Goal: Task Accomplishment & Management: Manage account settings

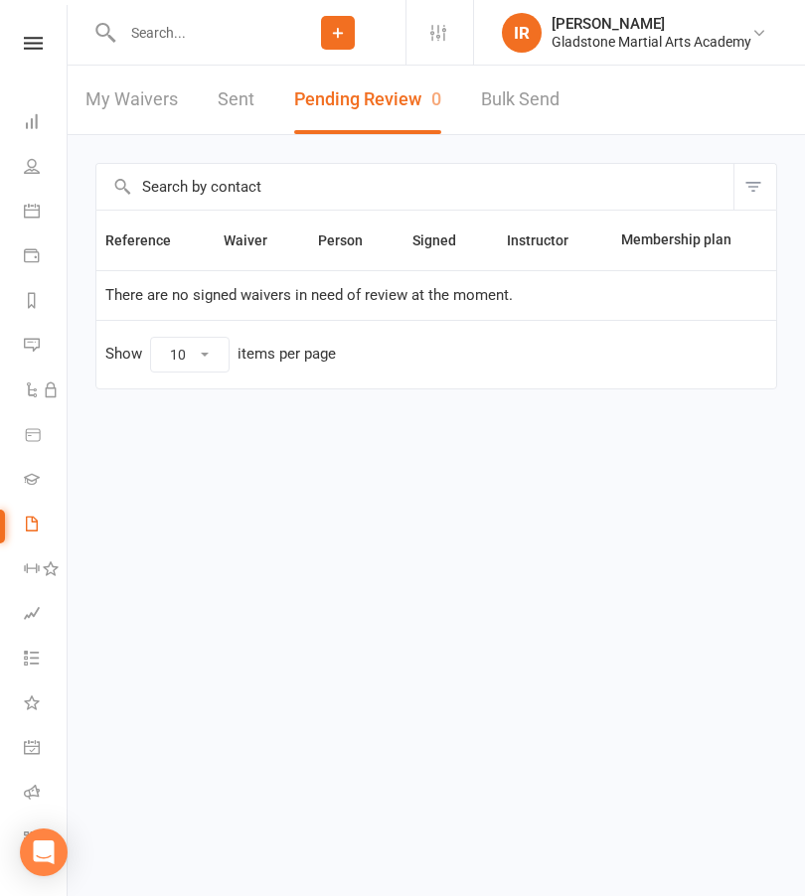
click at [28, 522] on icon at bounding box center [32, 524] width 16 height 16
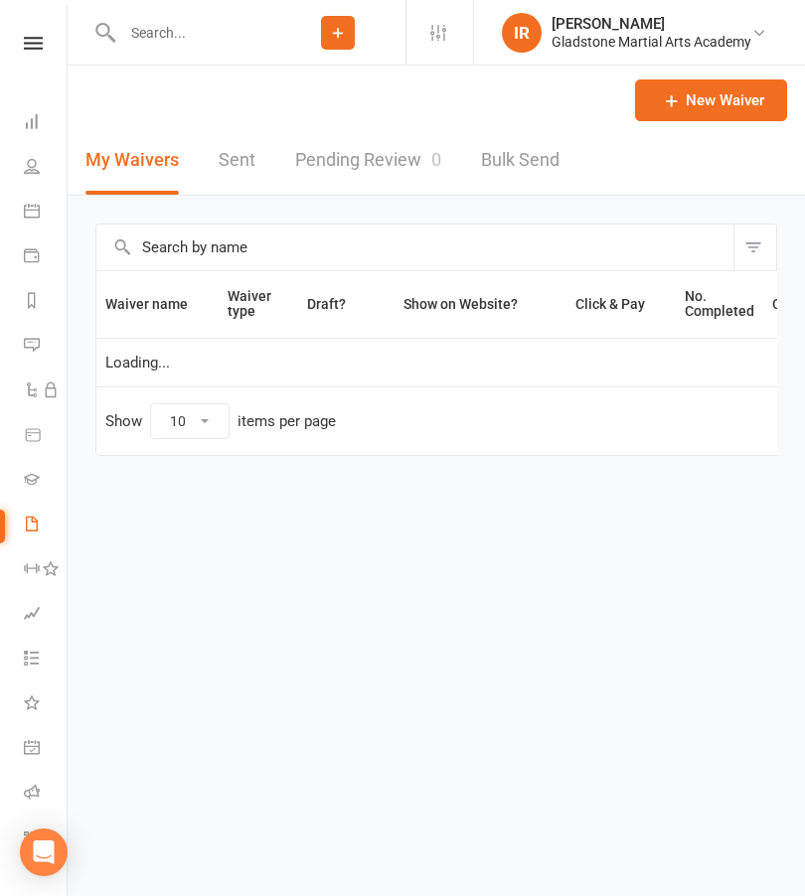
select select "25"
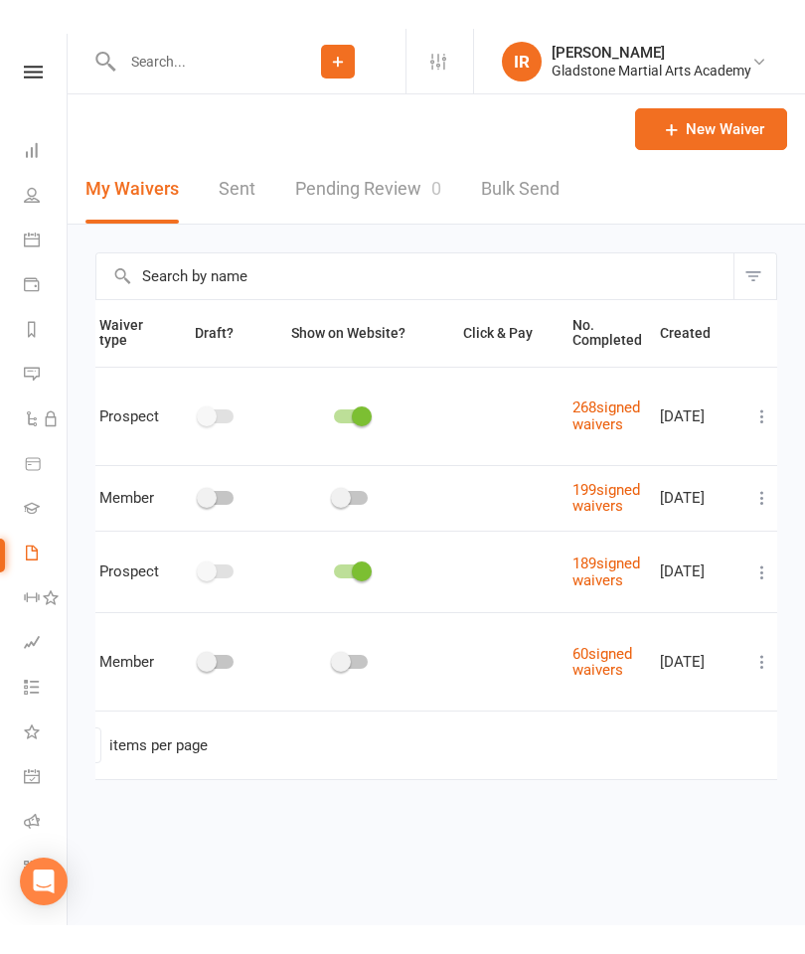
scroll to position [0, 128]
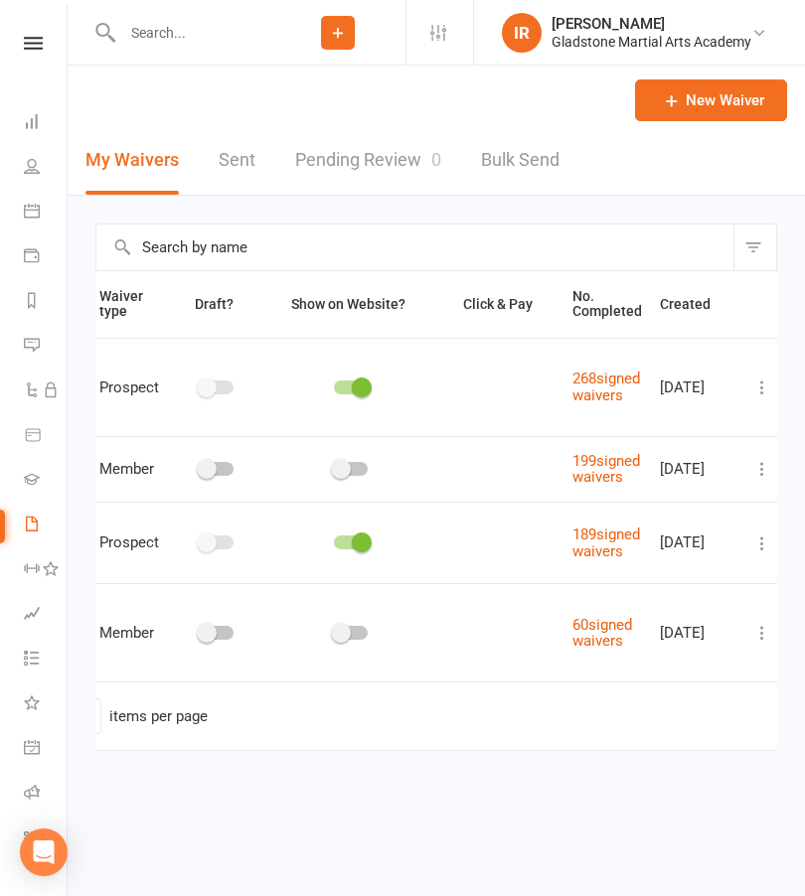
click at [752, 553] on icon at bounding box center [762, 544] width 20 height 20
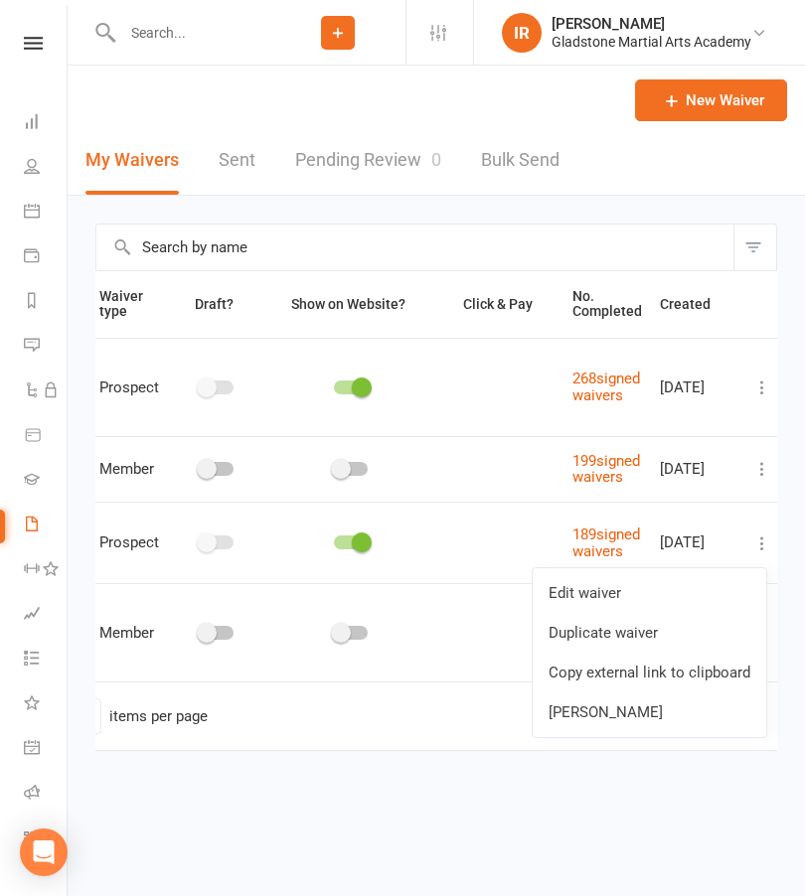
click at [672, 669] on link "Copy external link to clipboard" at bounding box center [650, 673] width 234 height 40
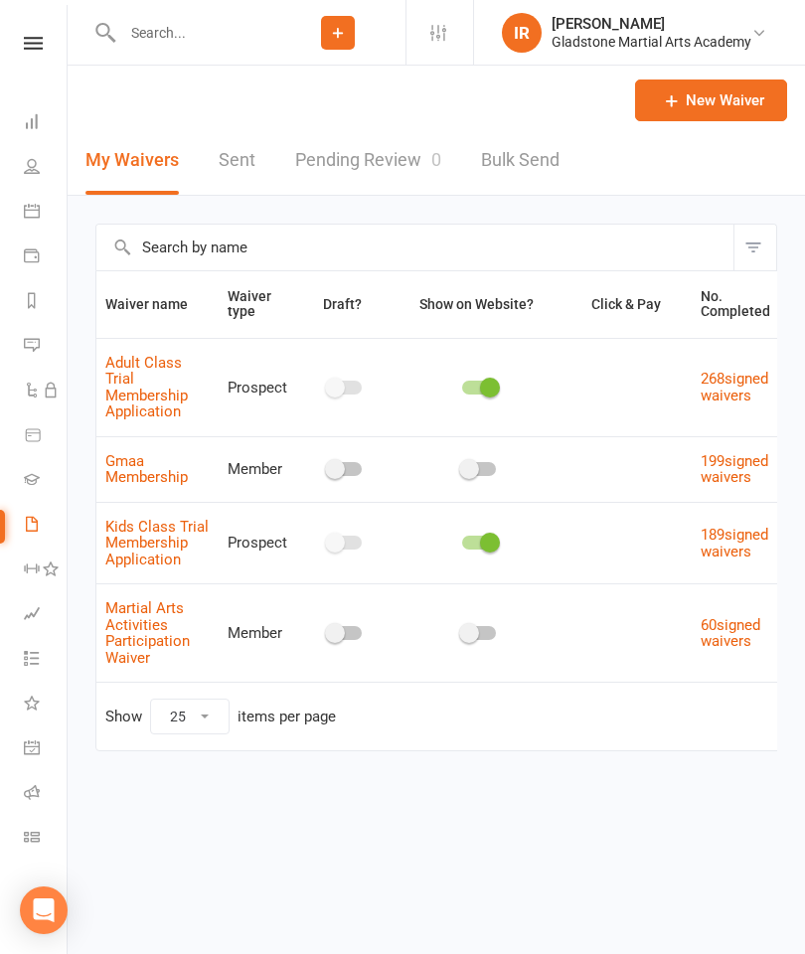
scroll to position [0, 0]
click at [28, 326] on link "Messages" at bounding box center [46, 347] width 45 height 45
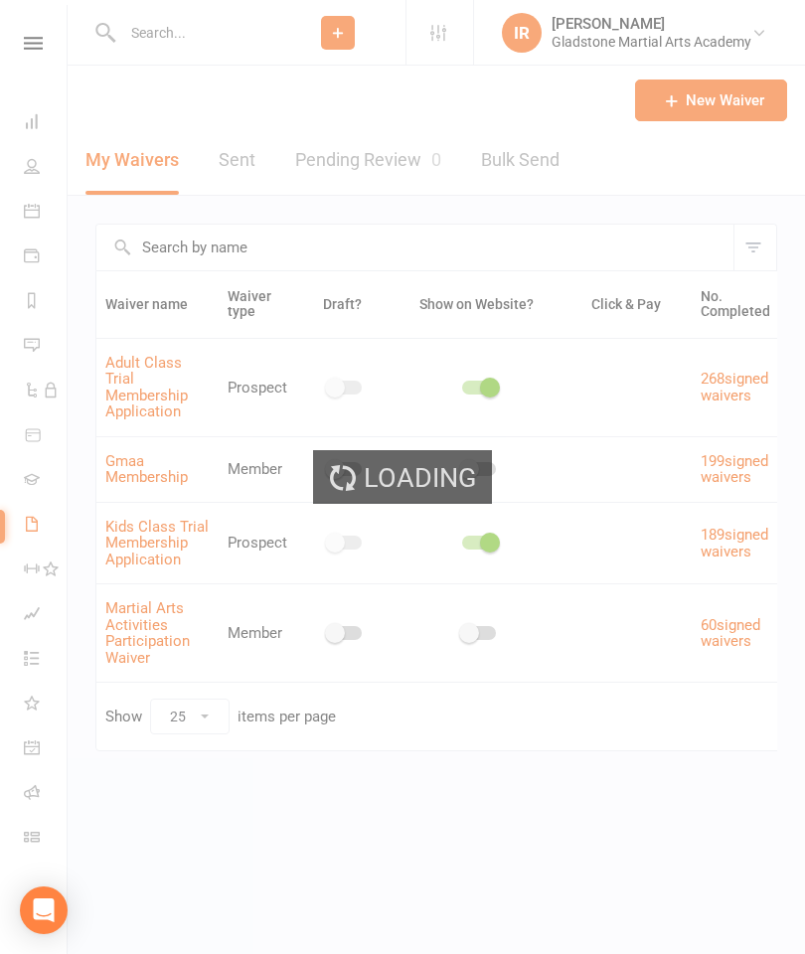
click at [26, 526] on div "Loading" at bounding box center [402, 477] width 805 height 954
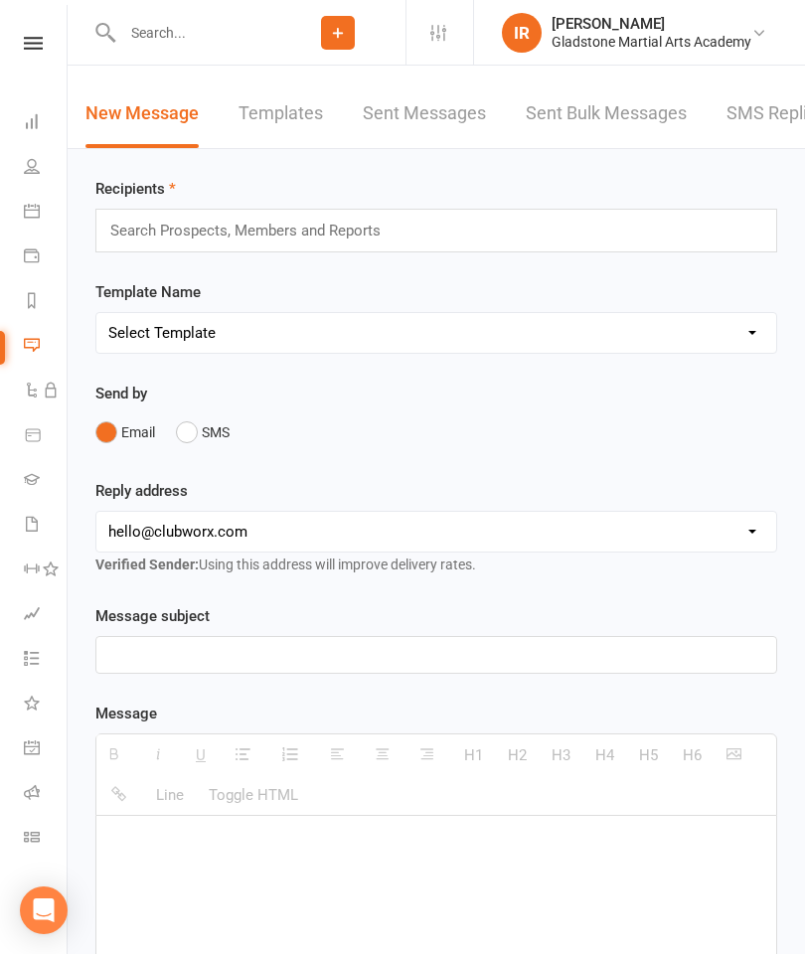
click at [35, 510] on link "Waivers" at bounding box center [46, 526] width 45 height 45
select select "25"
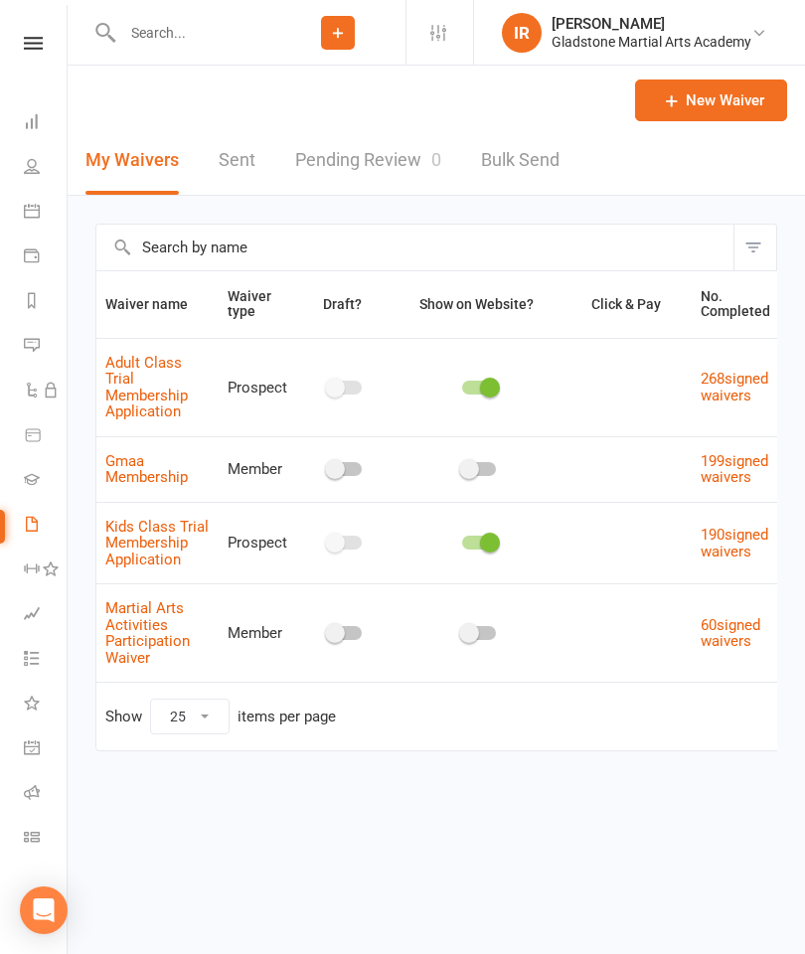
click at [338, 138] on link "Pending Review 0" at bounding box center [368, 160] width 146 height 69
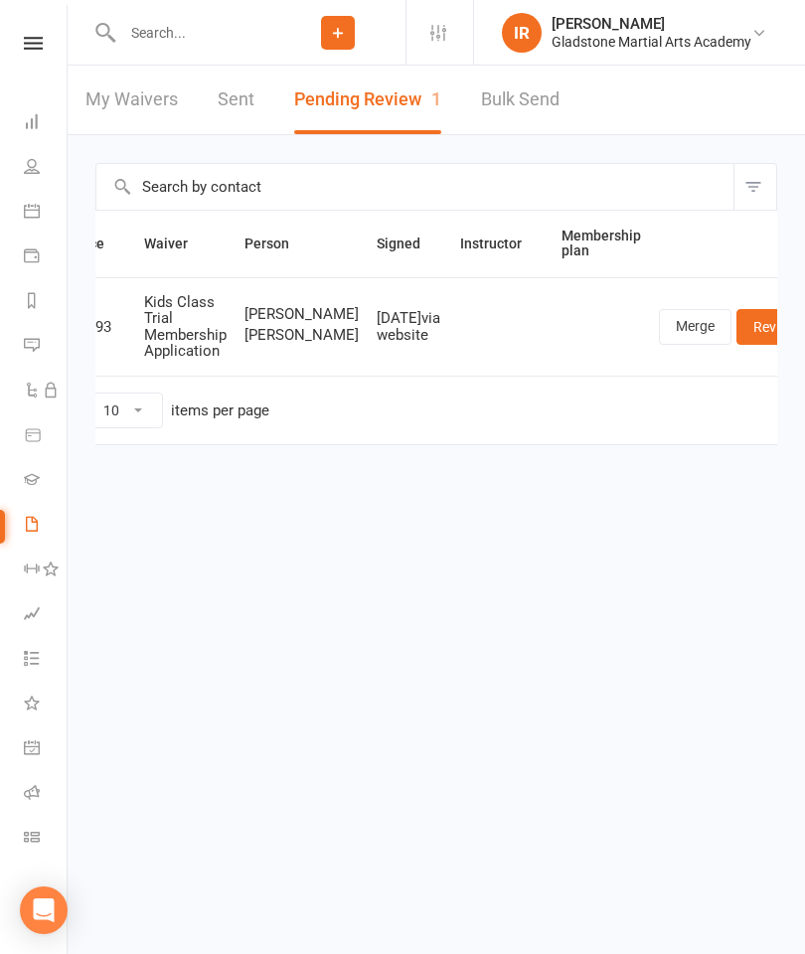
scroll to position [0, 67]
click at [736, 322] on link "Review" at bounding box center [775, 327] width 78 height 36
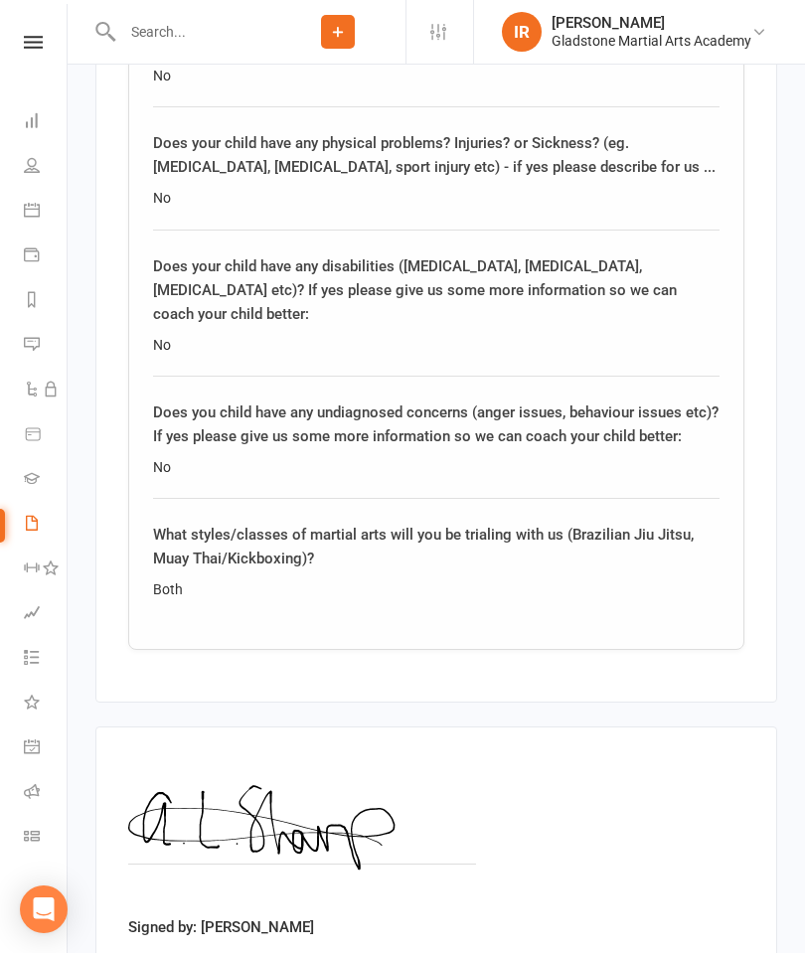
scroll to position [2745, 0]
